Goal: Information Seeking & Learning: Check status

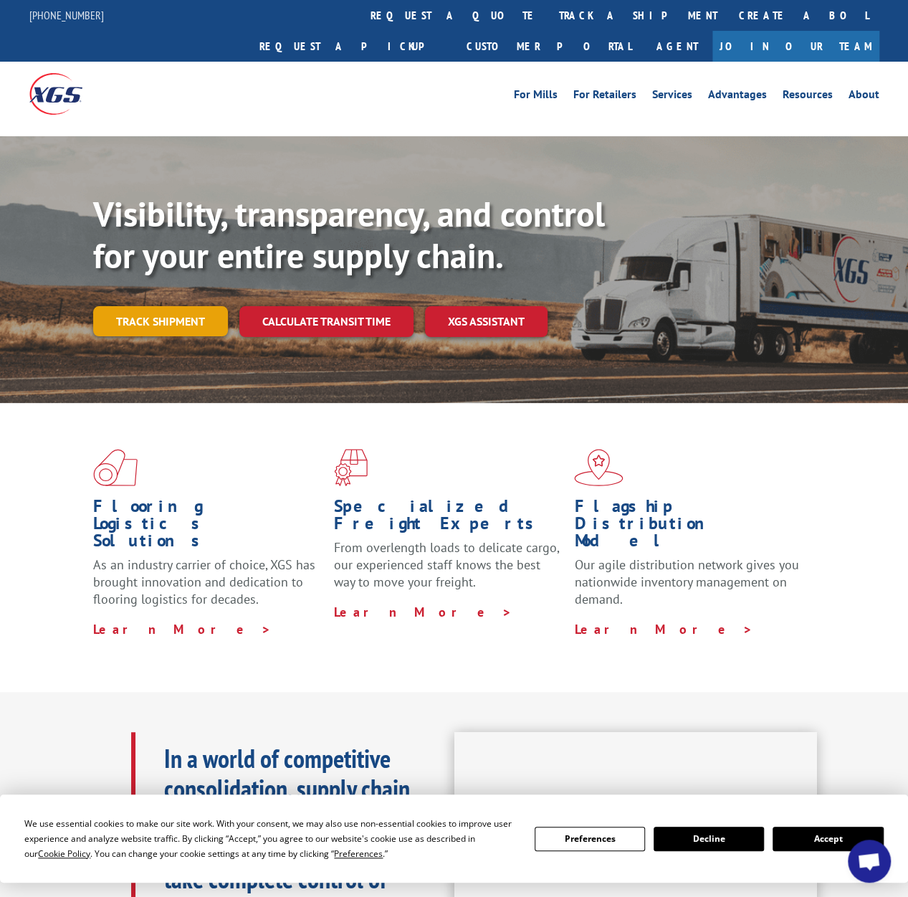
click at [155, 306] on link "Track shipment" at bounding box center [160, 321] width 135 height 30
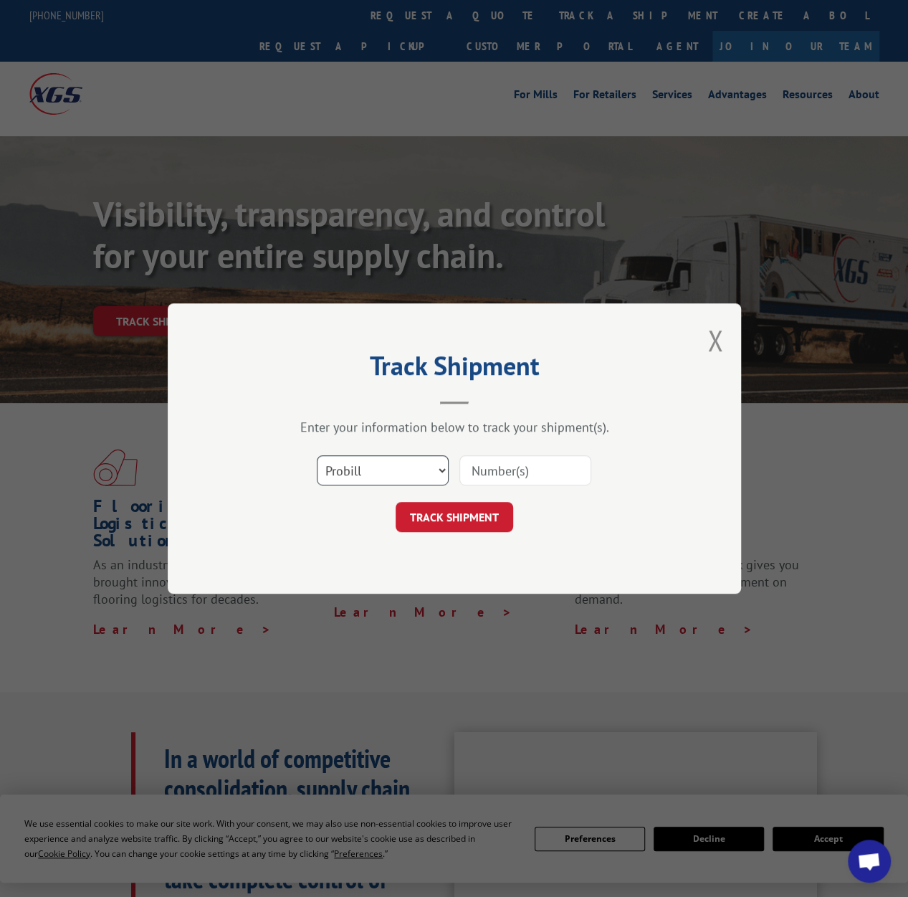
click at [434, 474] on select "Select category... Probill BOL PO" at bounding box center [383, 470] width 132 height 30
select select "po"
click at [317, 455] on select "Select category... Probill BOL PO" at bounding box center [383, 470] width 132 height 30
click at [516, 477] on input at bounding box center [525, 470] width 132 height 30
type input "297491347"
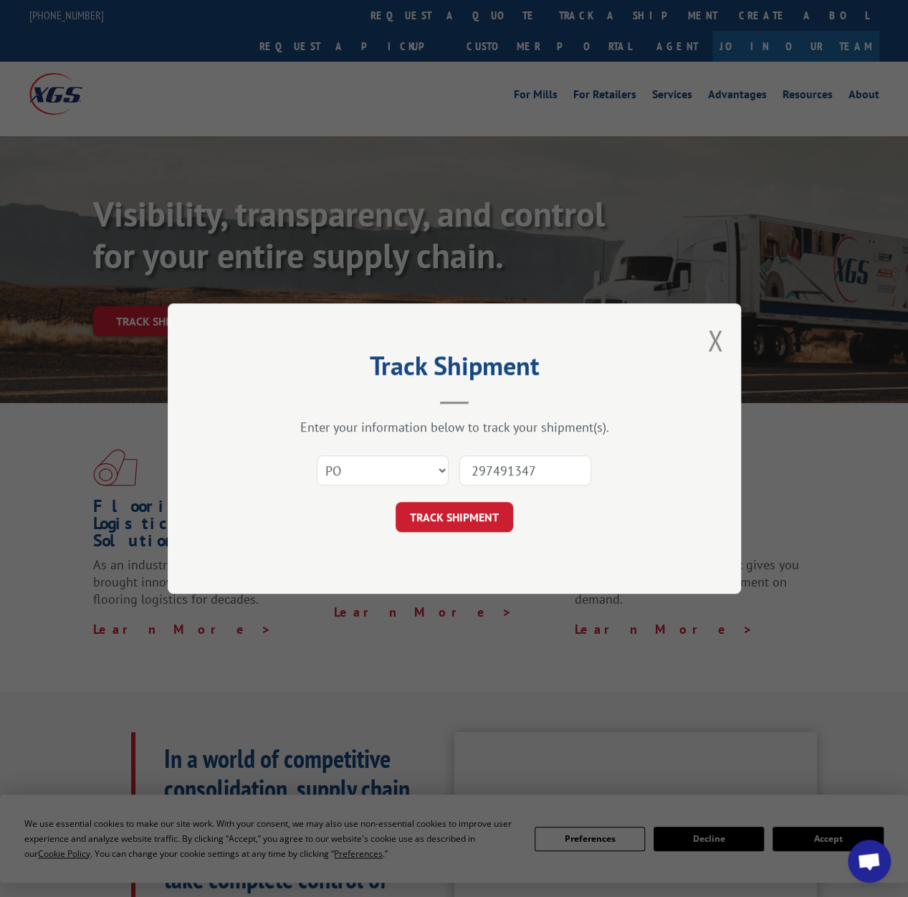
click button "TRACK SHIPMENT" at bounding box center [455, 517] width 118 height 30
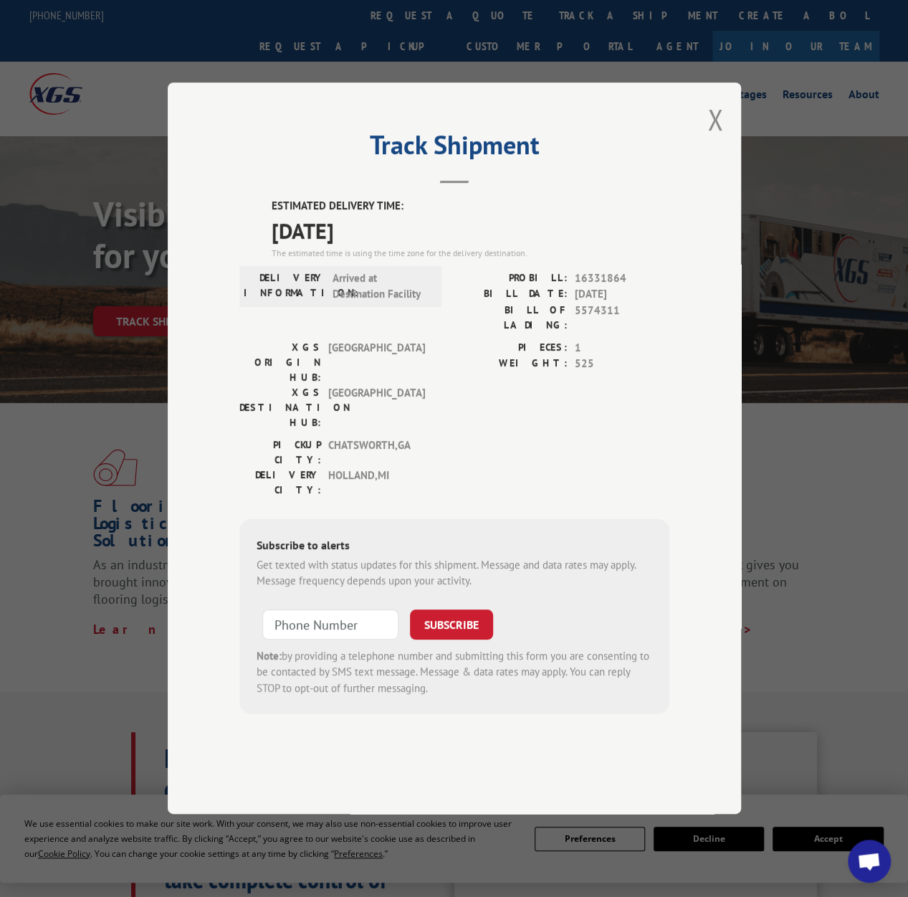
click at [709, 138] on button "Close modal" at bounding box center [716, 119] width 16 height 38
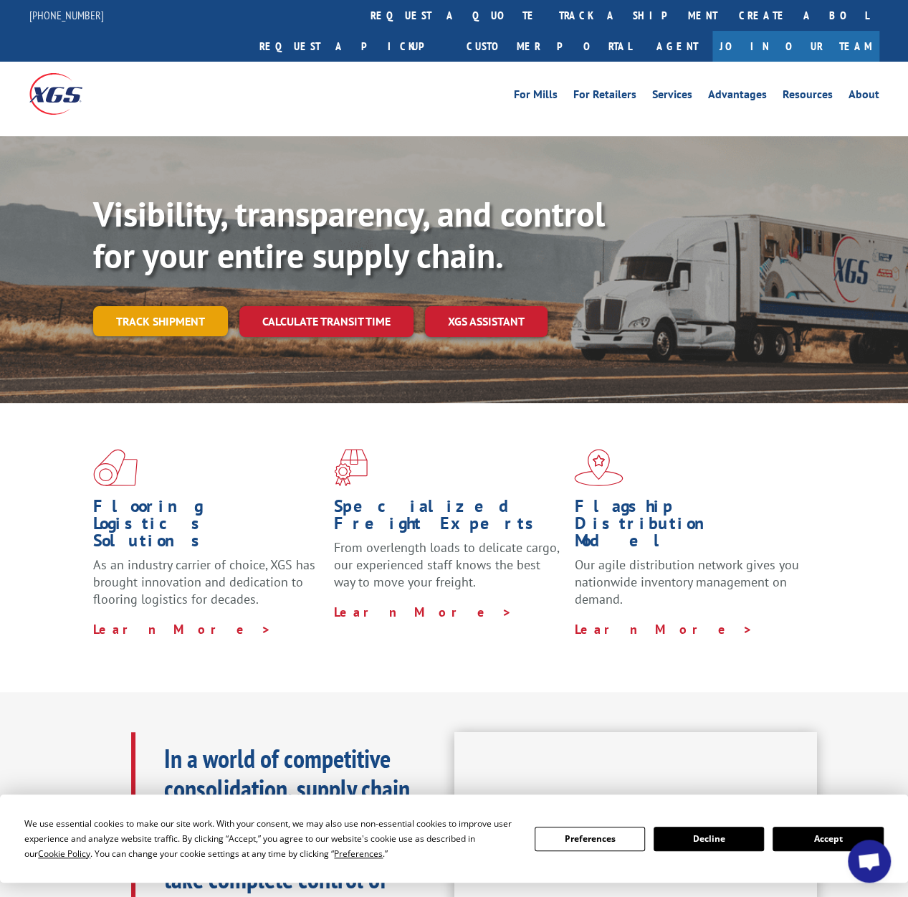
click at [148, 306] on link "Track shipment" at bounding box center [160, 321] width 135 height 30
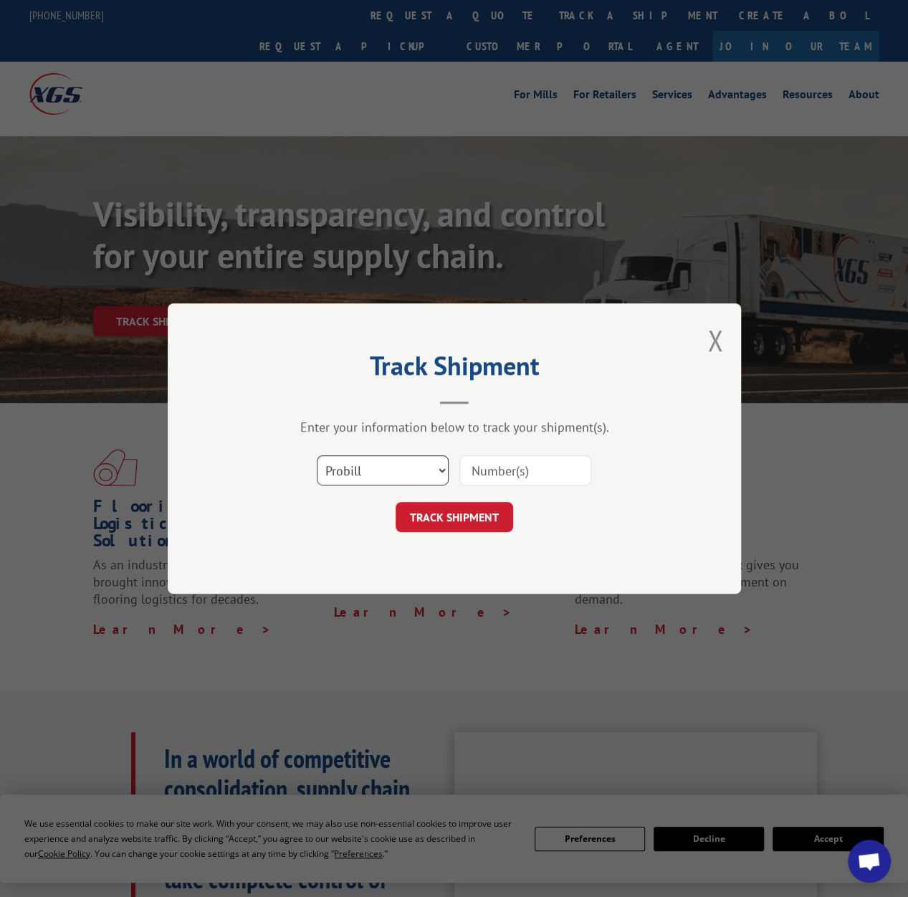
click at [416, 475] on select "Select category... Probill BOL PO" at bounding box center [383, 470] width 132 height 30
select select "po"
click at [317, 455] on select "Select category... Probill BOL PO" at bounding box center [383, 470] width 132 height 30
click at [510, 472] on input at bounding box center [525, 470] width 132 height 30
type input "297491303"
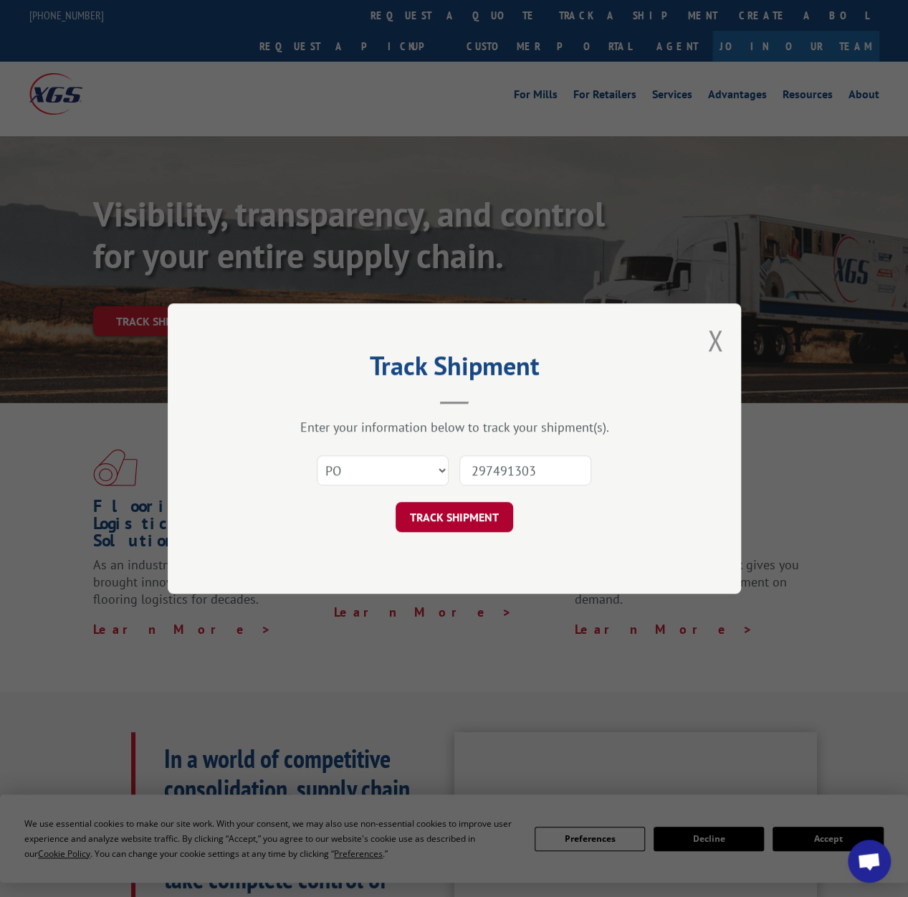
click at [458, 520] on button "TRACK SHIPMENT" at bounding box center [455, 517] width 118 height 30
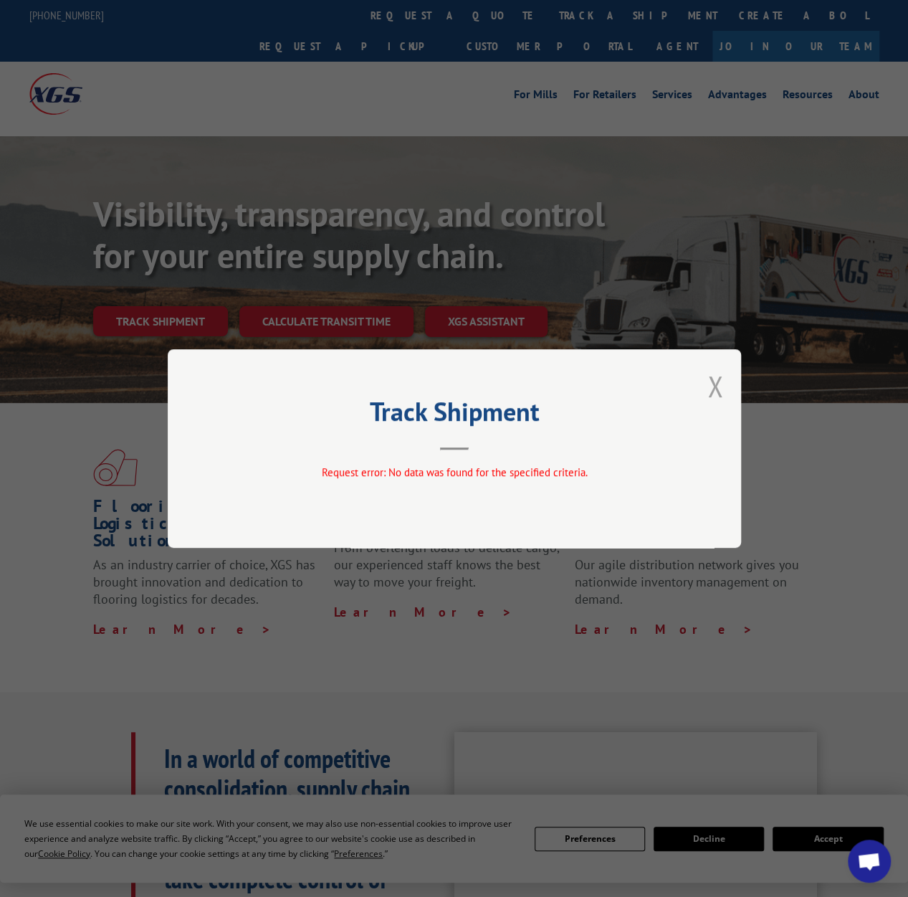
click at [719, 389] on button "Close modal" at bounding box center [716, 386] width 16 height 38
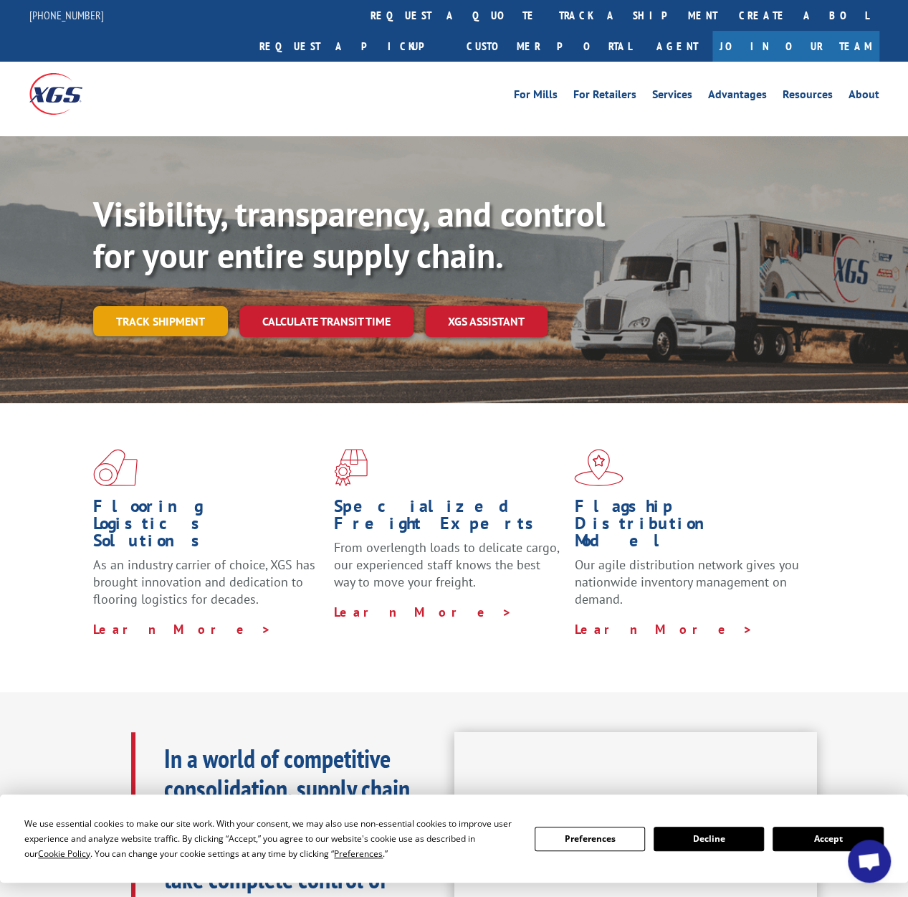
click at [164, 306] on link "Track shipment" at bounding box center [160, 321] width 135 height 30
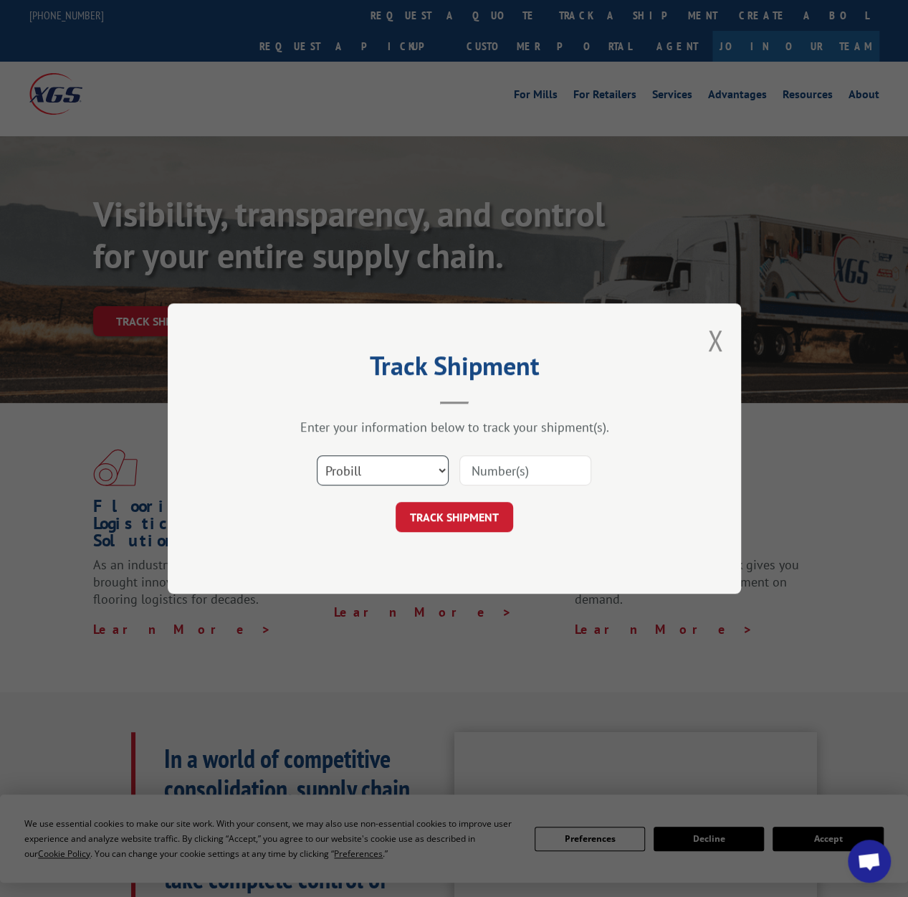
click at [433, 469] on select "Select category... Probill BOL PO" at bounding box center [383, 470] width 132 height 30
select select "po"
click at [317, 455] on select "Select category... Probill BOL PO" at bounding box center [383, 470] width 132 height 30
click at [501, 476] on input at bounding box center [525, 470] width 132 height 30
type input "297491347"
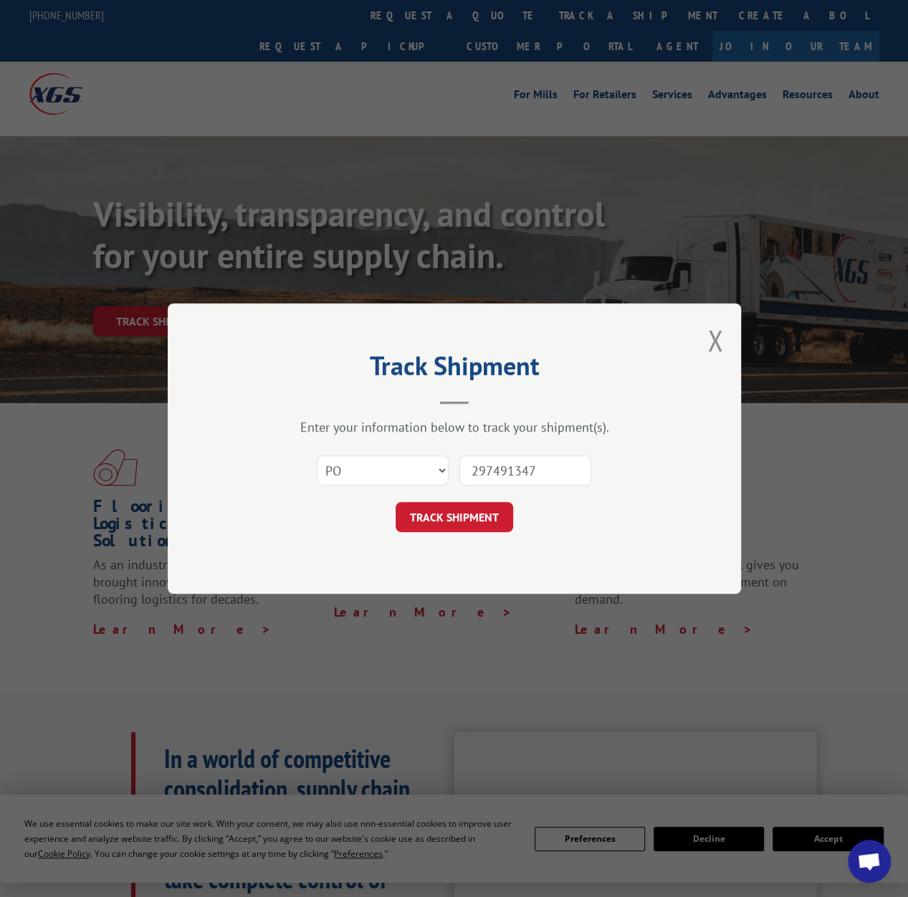
click button "TRACK SHIPMENT" at bounding box center [455, 517] width 118 height 30
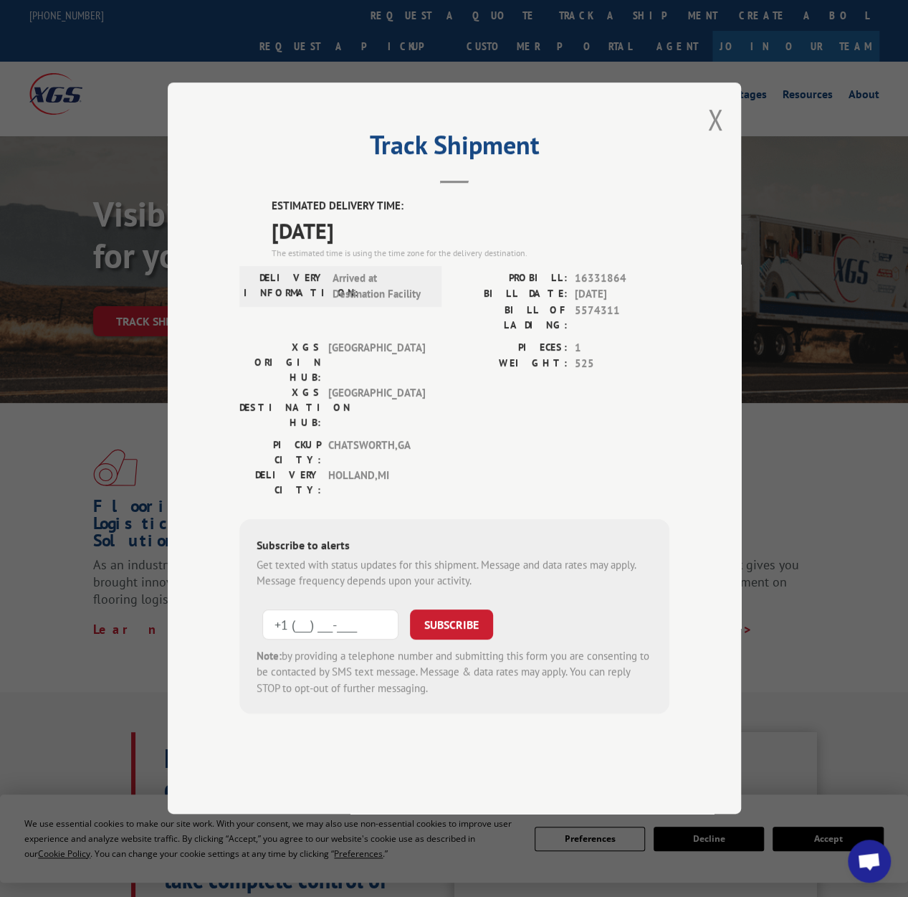
click at [278, 609] on input "+1 (___) ___-____" at bounding box center [330, 624] width 136 height 30
type input "[PHONE_NUMBER]"
click at [454, 609] on button "SUBSCRIBE" at bounding box center [451, 624] width 83 height 30
